Goal: Task Accomplishment & Management: Complete application form

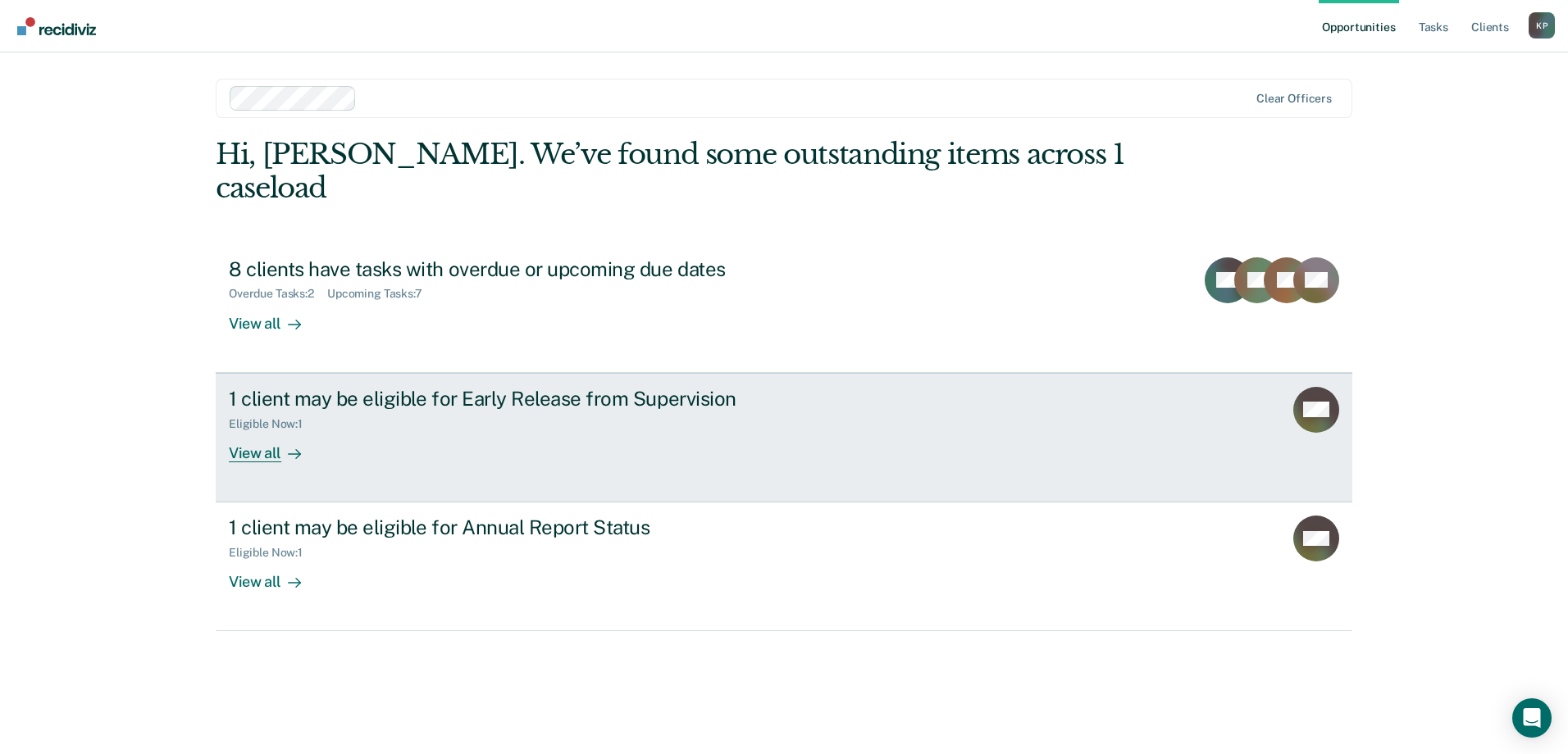
click at [813, 403] on div "1 client may be eligible for Early Release from Supervision Eligible Now : 1 Vi…" at bounding box center [536, 424] width 615 height 75
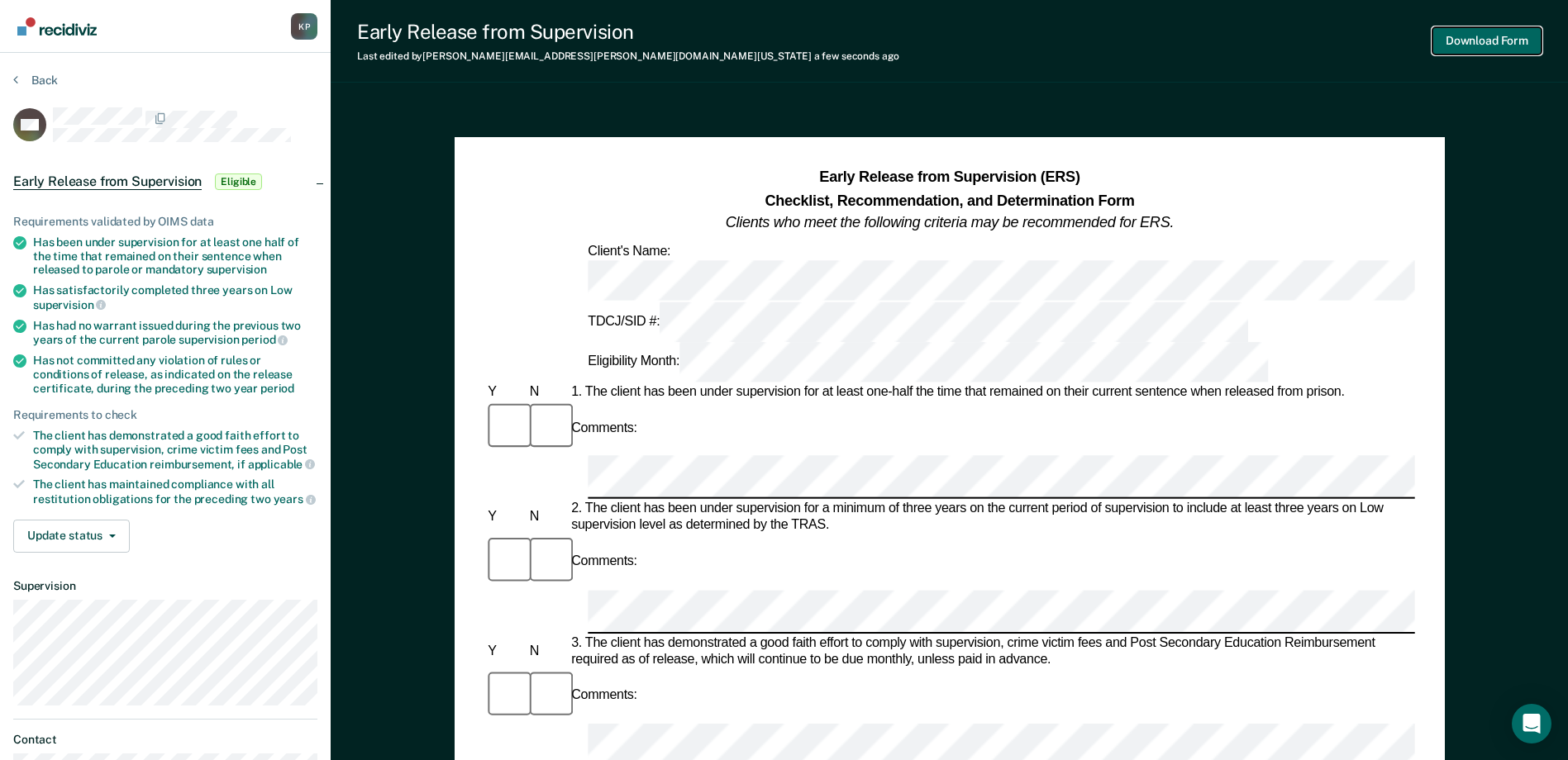
click at [1478, 41] on button "Download Form" at bounding box center [1486, 41] width 109 height 27
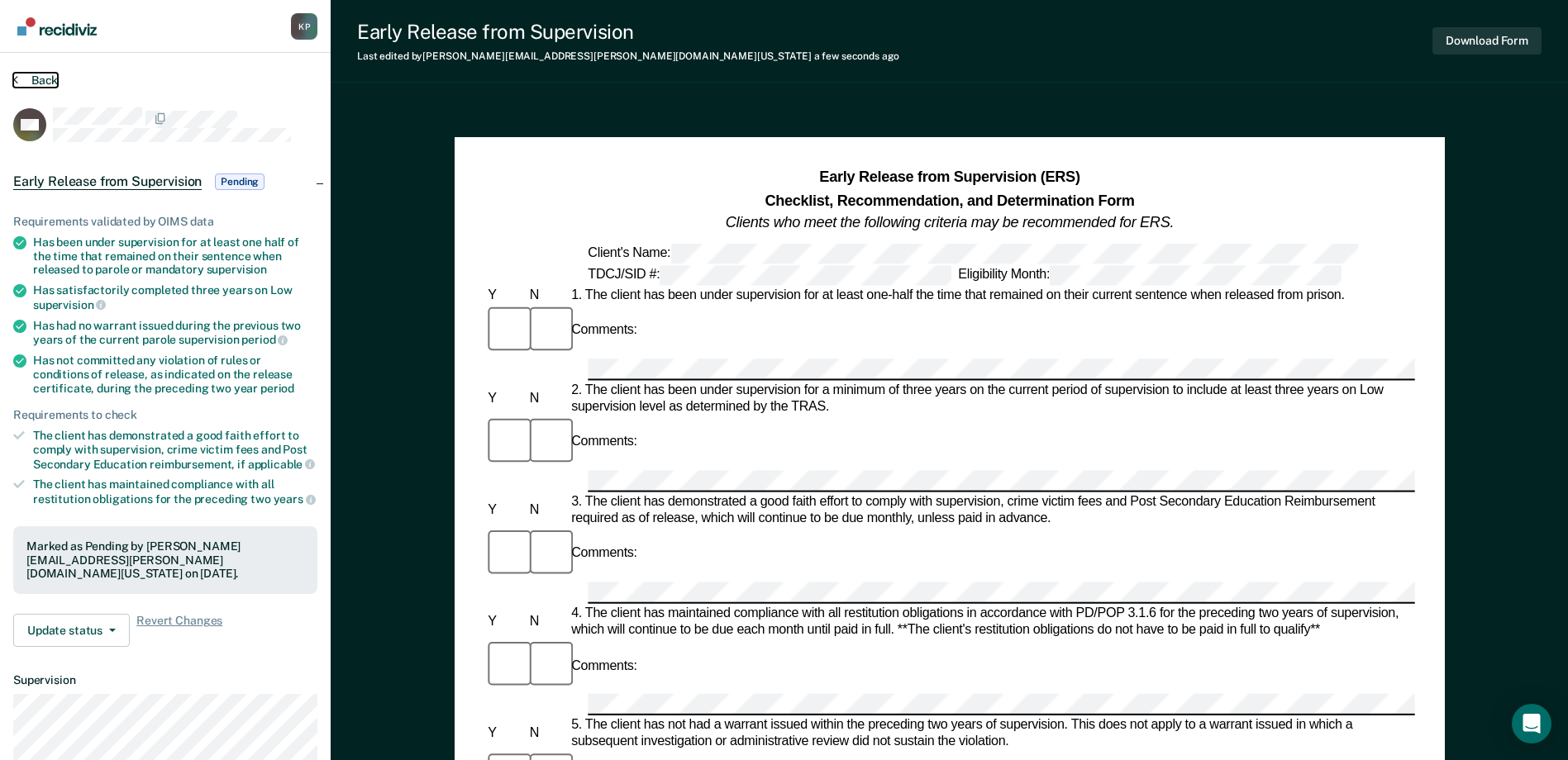
click at [23, 81] on button "Back" at bounding box center [35, 80] width 45 height 15
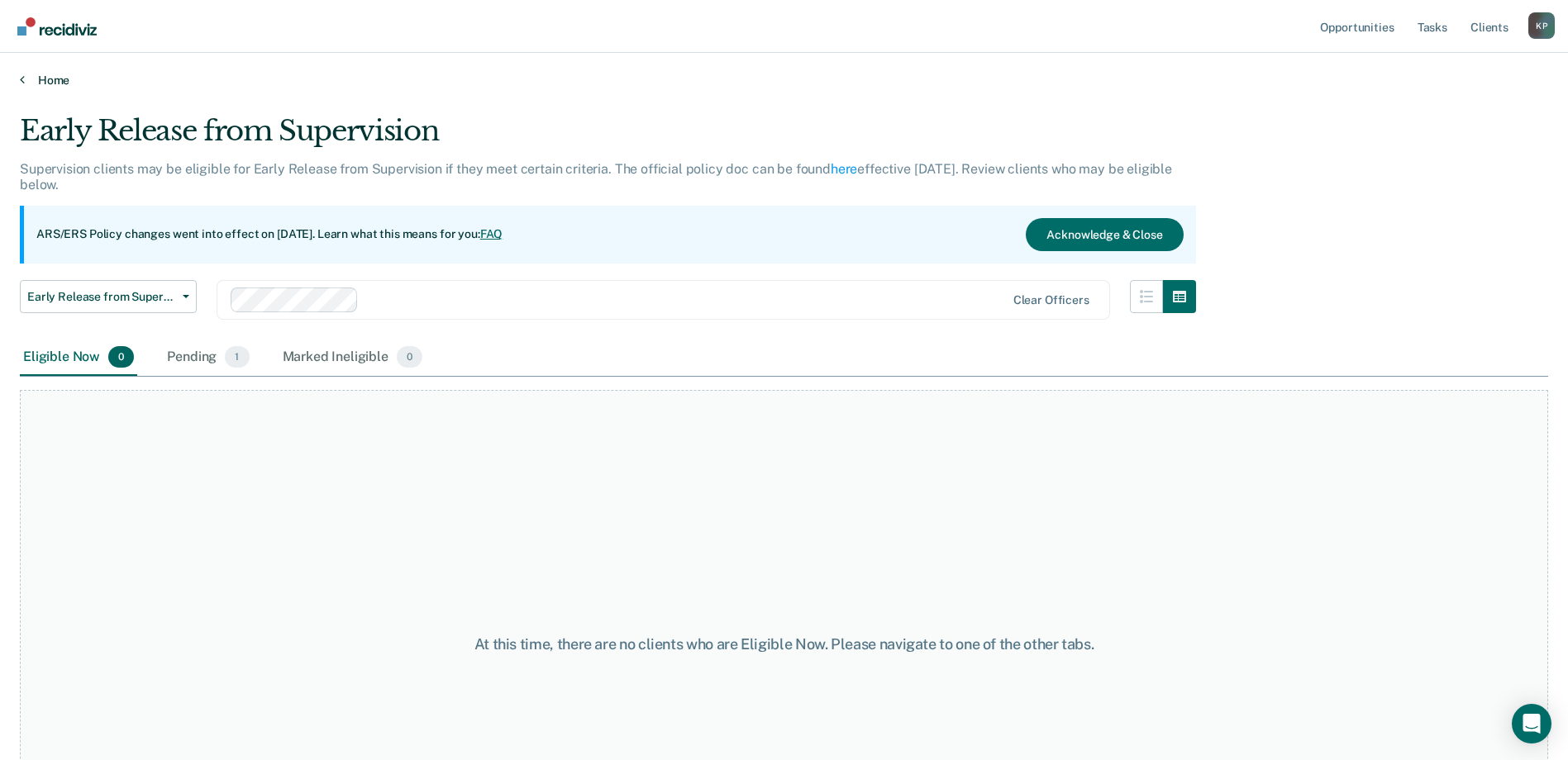
click at [41, 80] on link "Home" at bounding box center [784, 80] width 1529 height 15
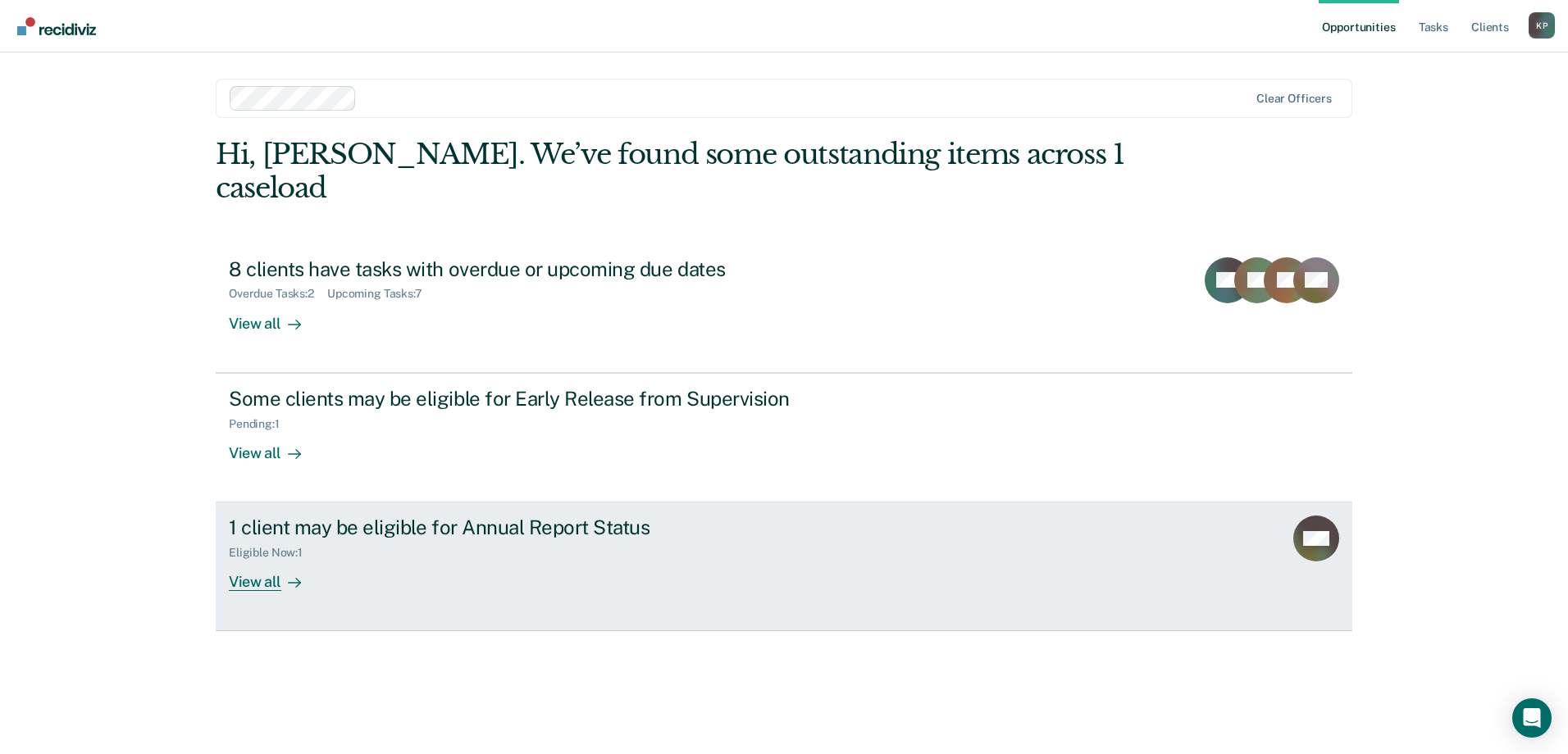
click at [478, 540] on div "Eligible Now : 1" at bounding box center [517, 550] width 576 height 21
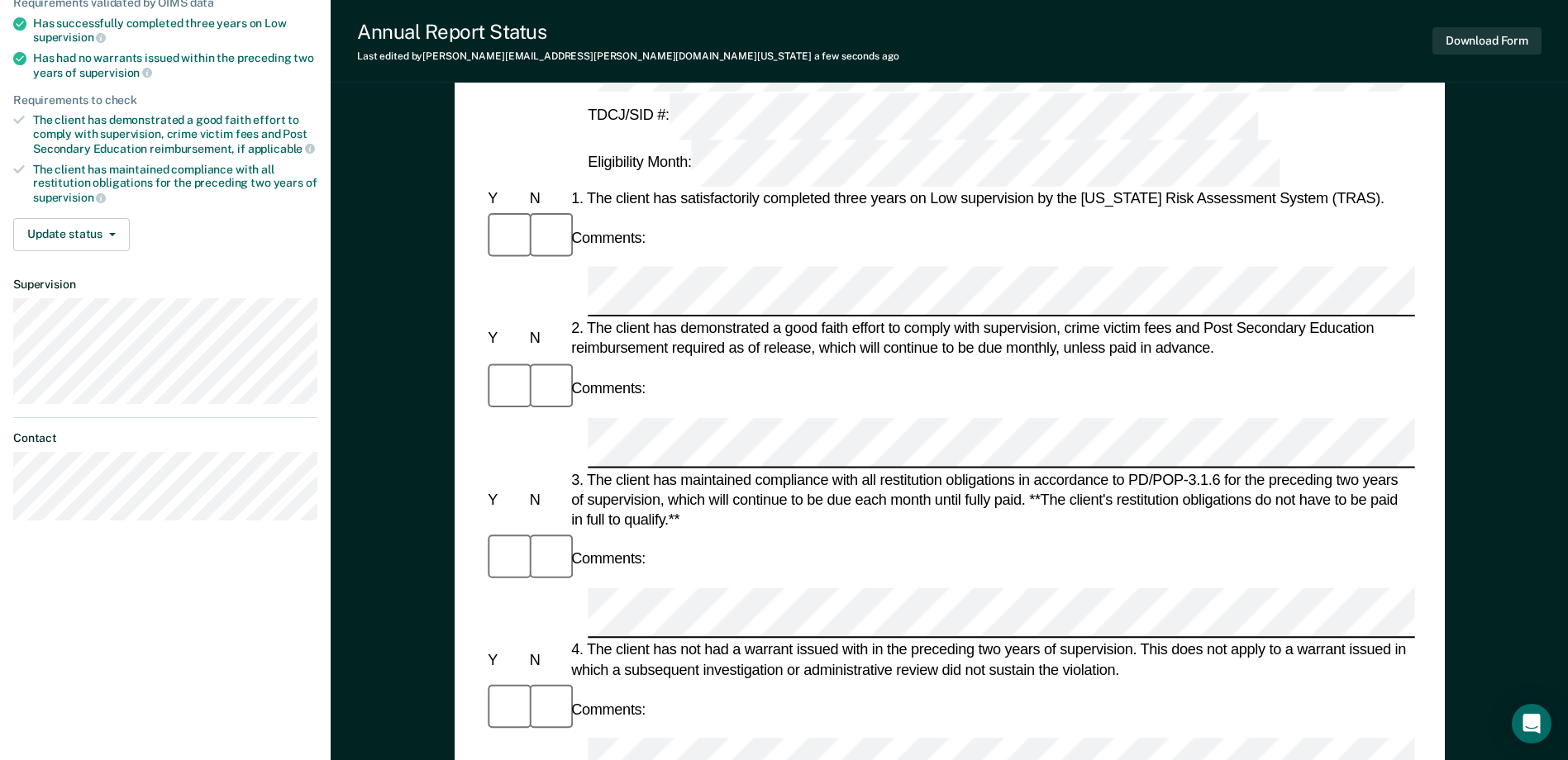
scroll to position [248, 0]
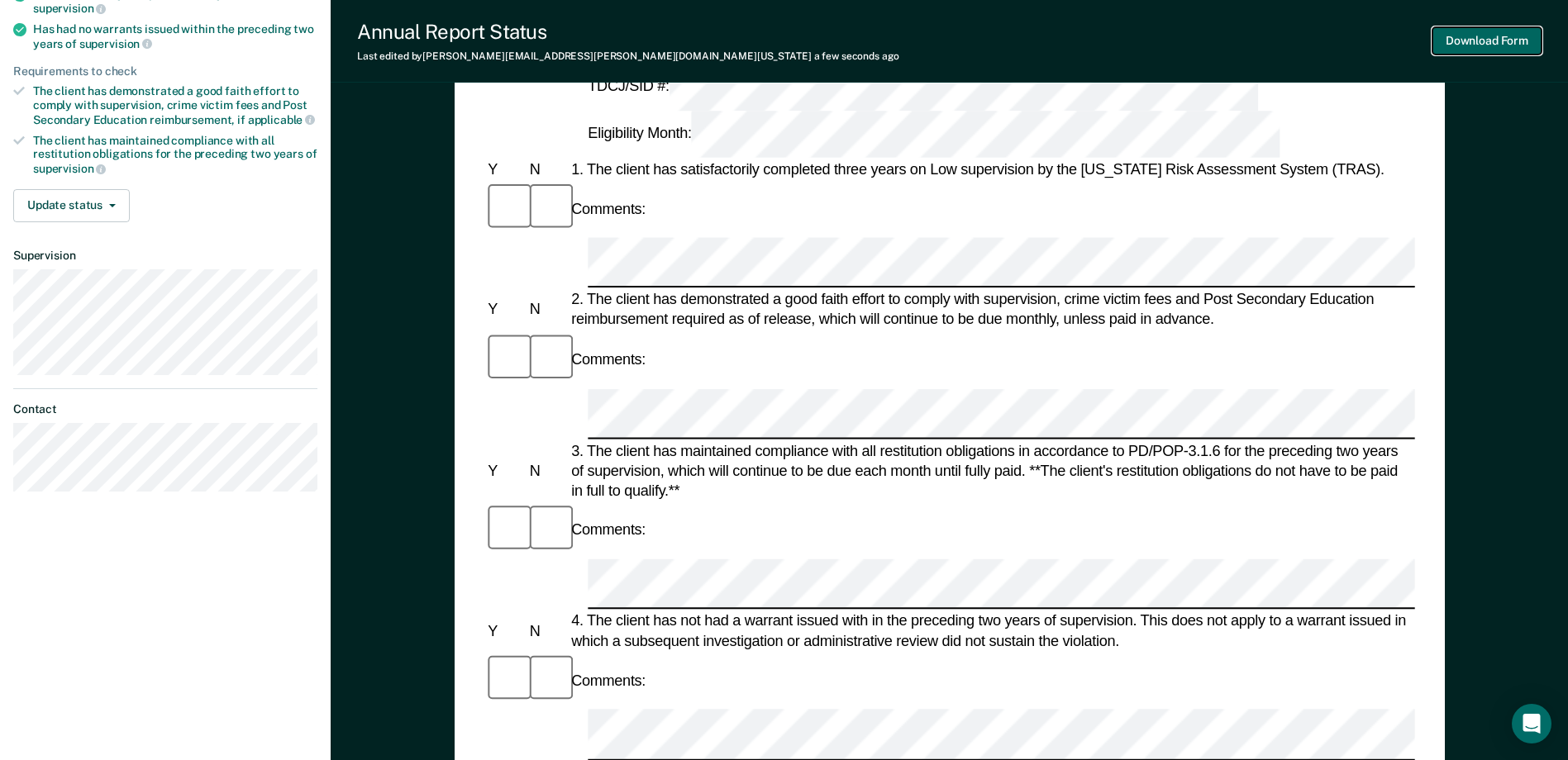
click at [1481, 30] on button "Download Form" at bounding box center [1486, 41] width 109 height 27
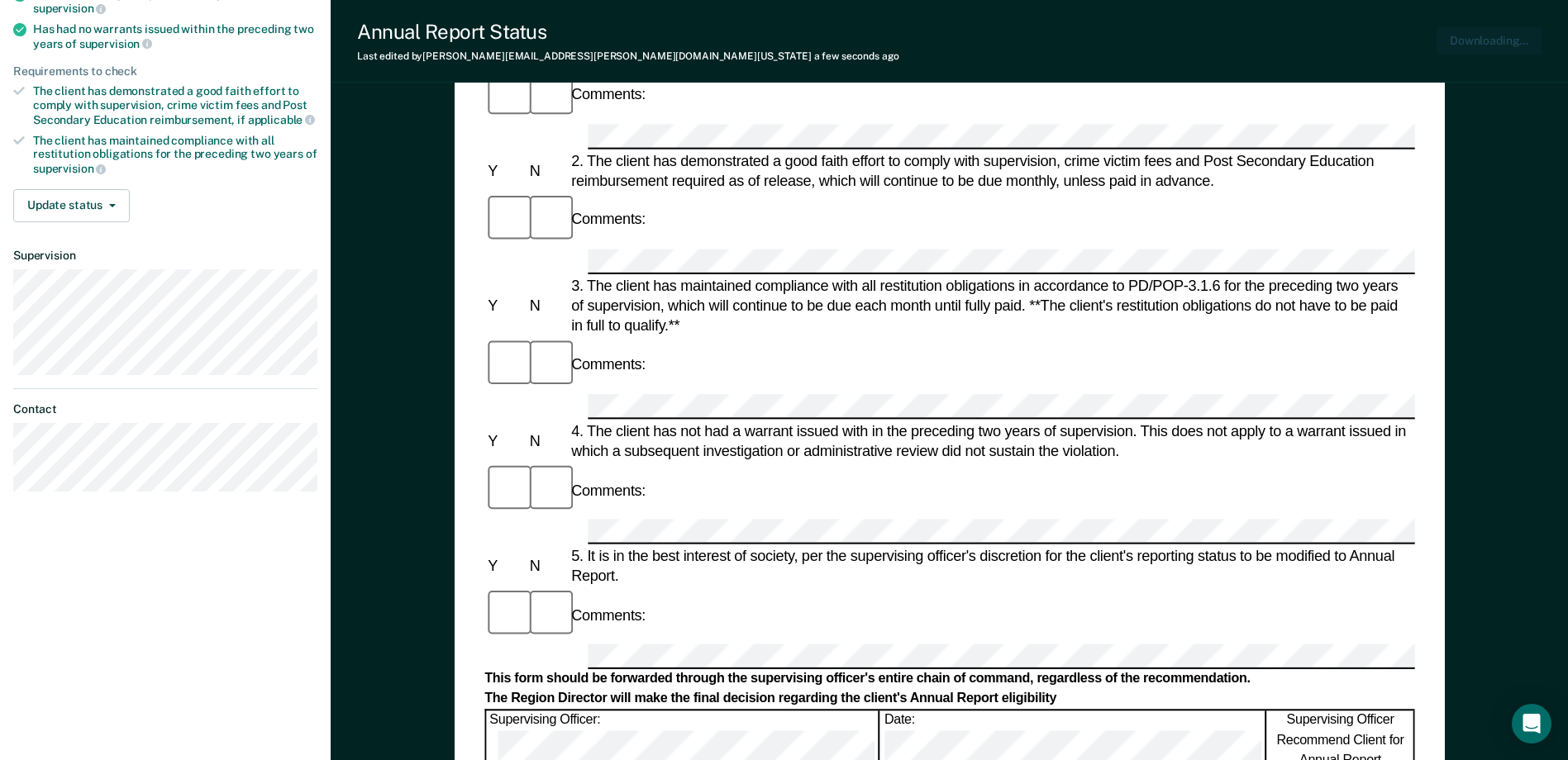
scroll to position [0, 0]
